Goal: Find specific page/section: Find specific page/section

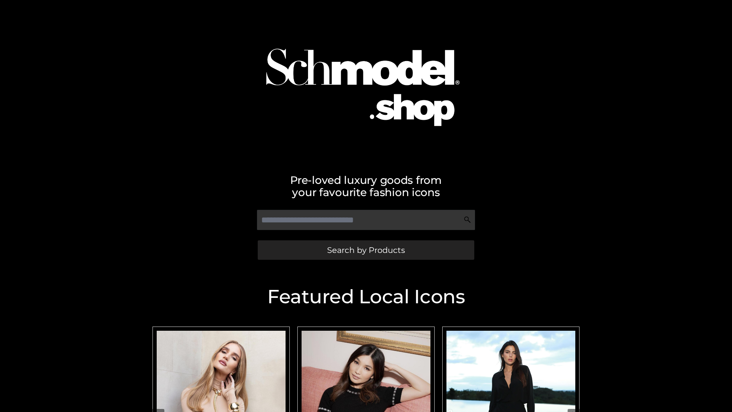
click at [366, 250] on span "Search by Products" at bounding box center [366, 250] width 78 height 8
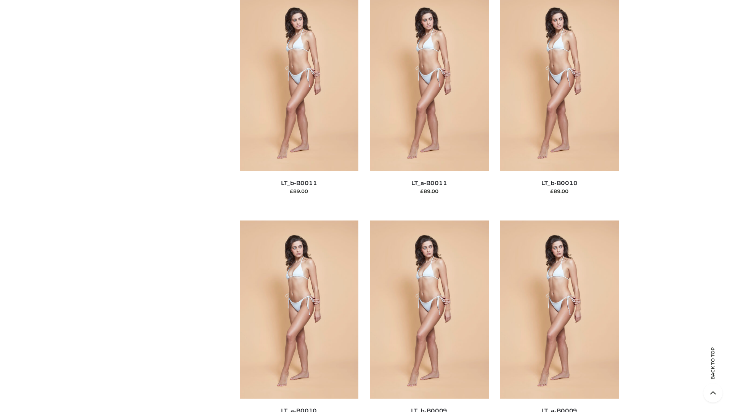
scroll to position [3423, 0]
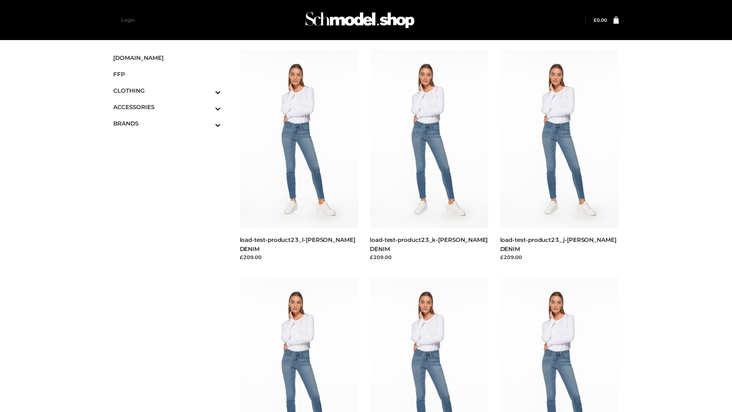
scroll to position [668, 0]
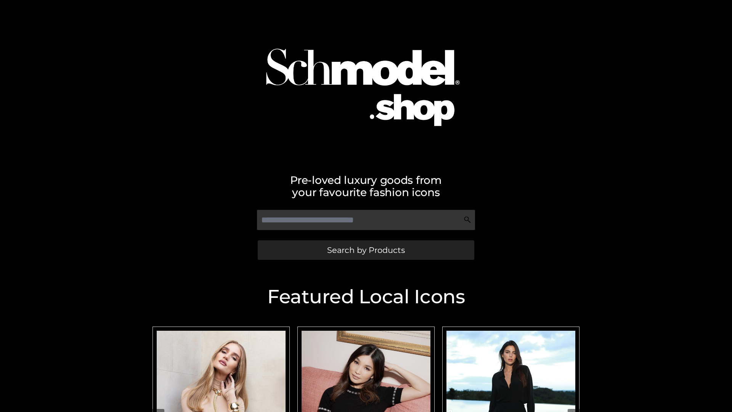
click at [366, 250] on span "Search by Products" at bounding box center [366, 250] width 78 height 8
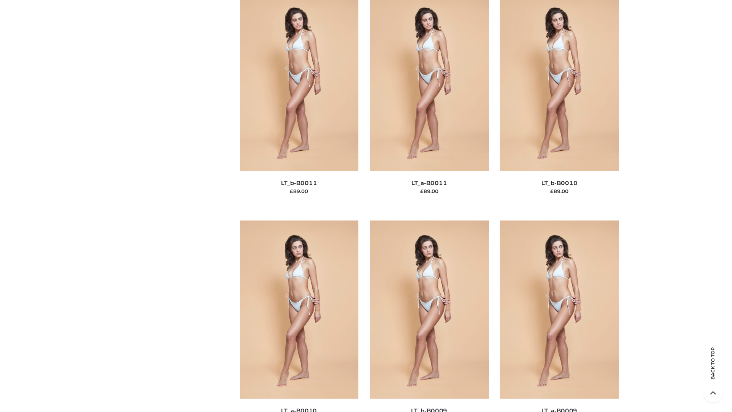
scroll to position [3423, 0]
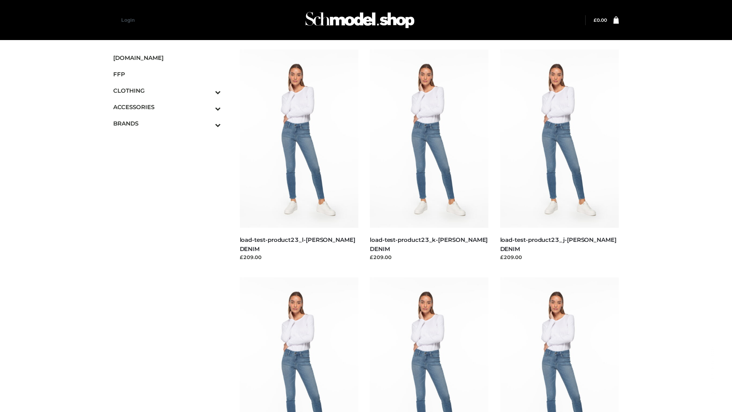
scroll to position [668, 0]
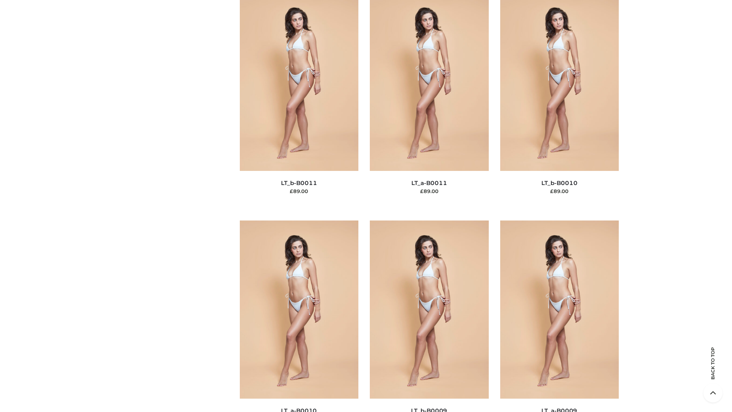
scroll to position [3423, 0]
